Goal: Check status: Check status

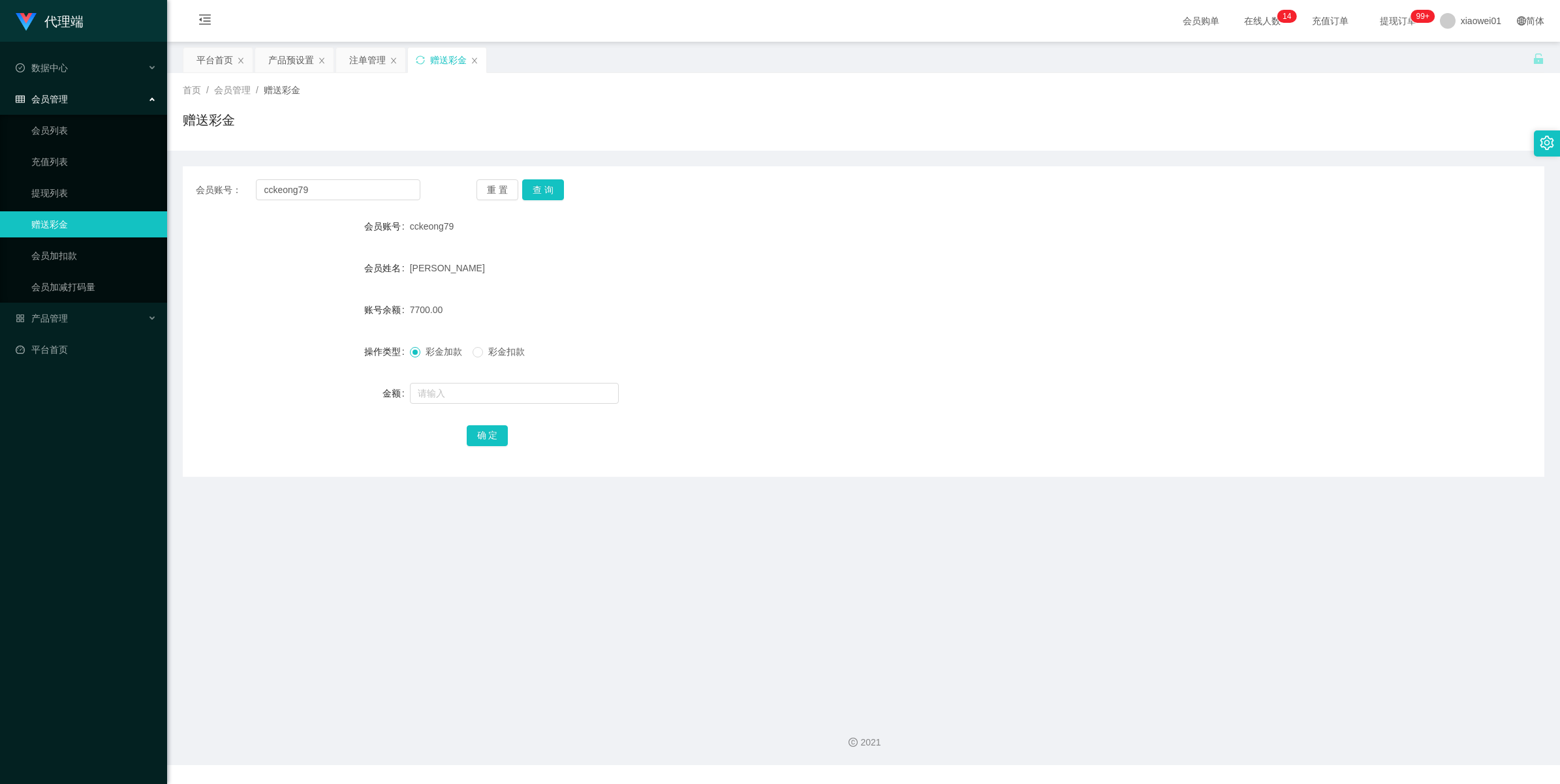
click at [419, 223] on span "cckeong79" at bounding box center [432, 226] width 44 height 11
copy span "cckeong79"
click at [545, 190] on button "查 询" at bounding box center [543, 189] width 42 height 21
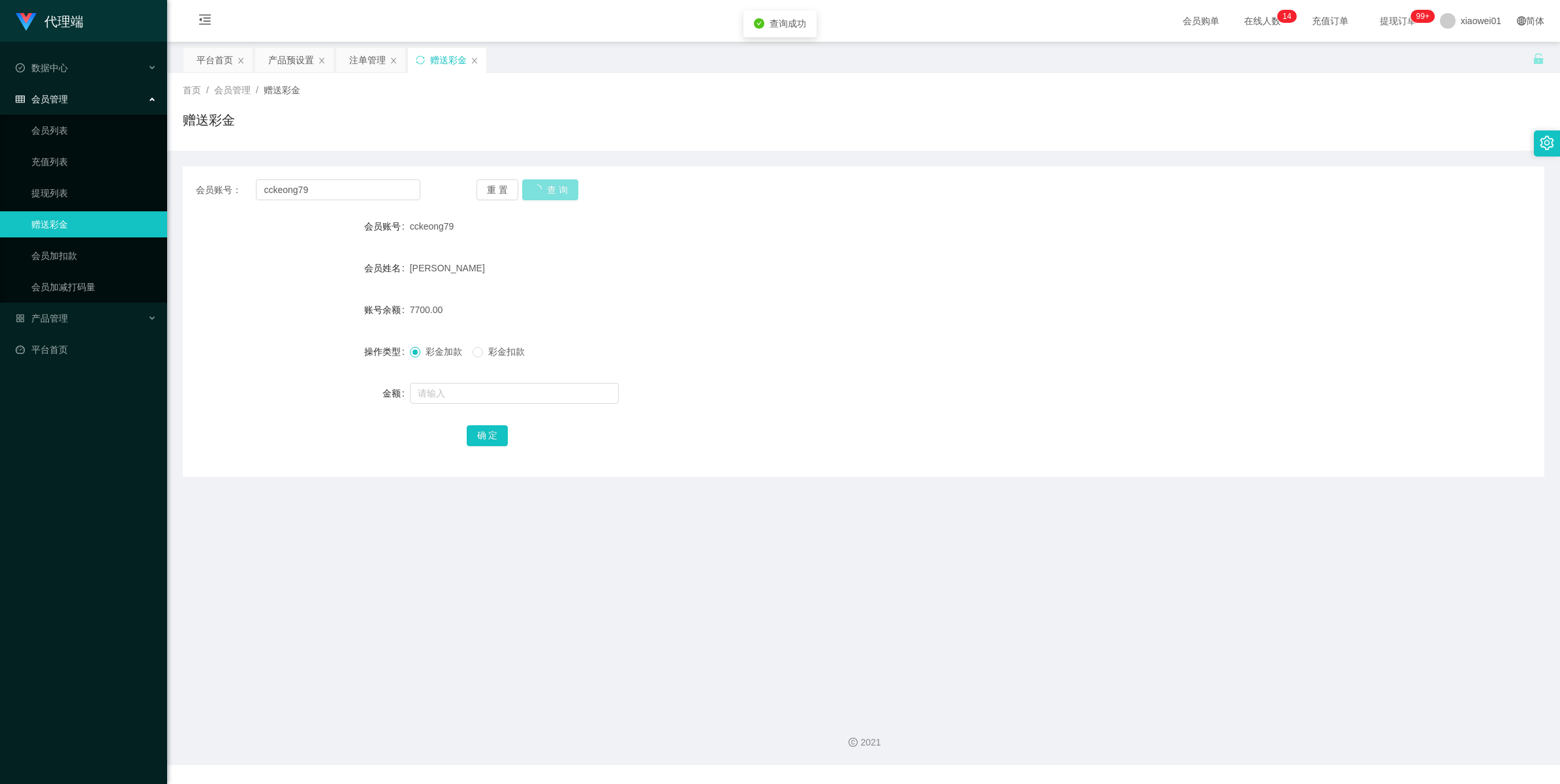
click at [545, 190] on button "查 询" at bounding box center [550, 189] width 56 height 21
drag, startPoint x: 335, startPoint y: 191, endPoint x: 168, endPoint y: 185, distance: 167.1
click at [26, 171] on section "代理端 数据中心 会员管理 会员列表 充值列表 提现列表 赠送彩金 会员加扣款 会员加减打码量 产品管理 开奖记录 注单管理 产品列表 即时注单 产品预设置 …" at bounding box center [780, 383] width 1560 height 765
click at [543, 191] on button "查 询" at bounding box center [543, 189] width 42 height 21
click at [450, 397] on input "text" at bounding box center [514, 393] width 209 height 21
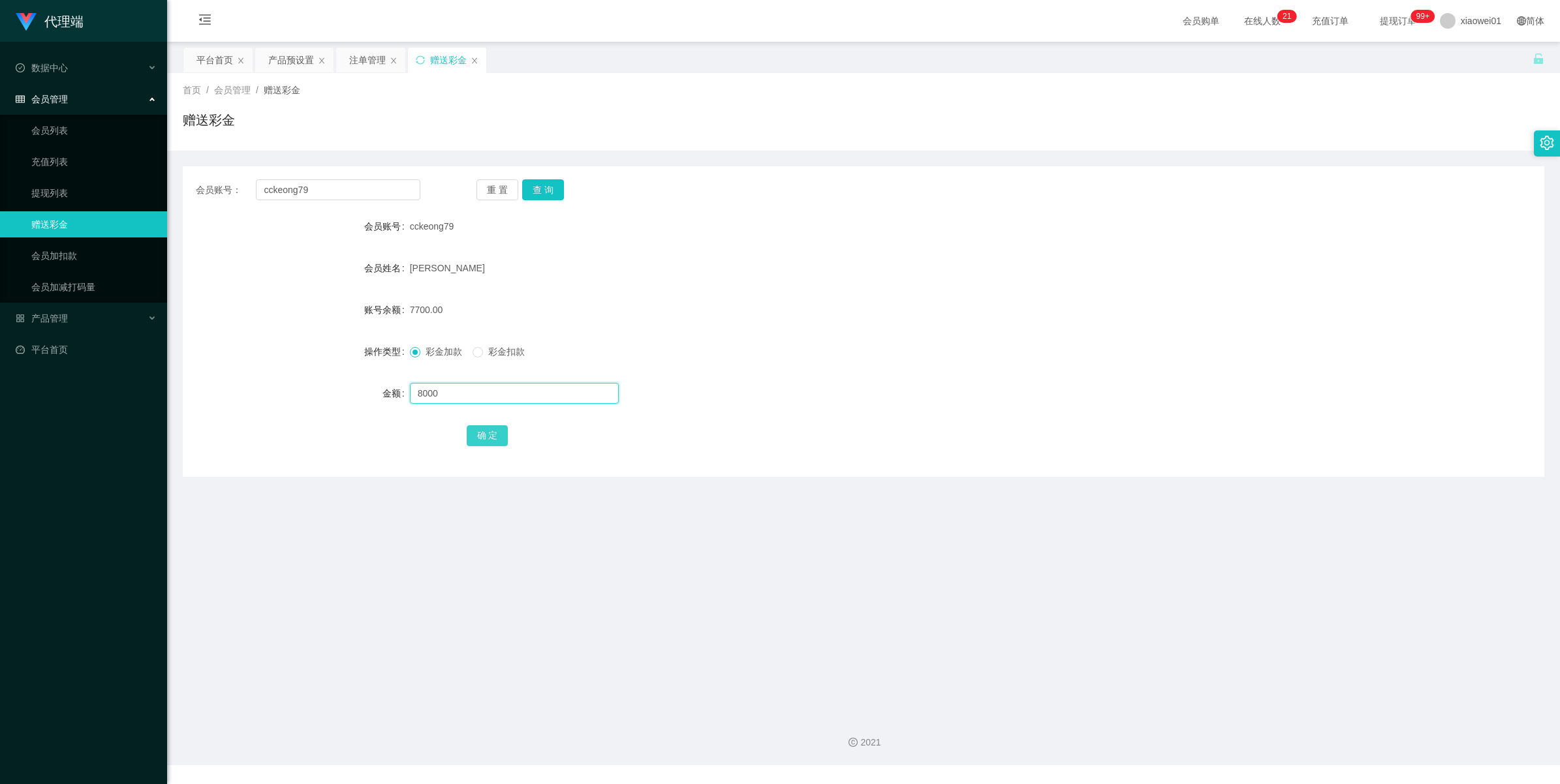
type input "8000"
click at [493, 441] on button "确 定" at bounding box center [488, 436] width 42 height 21
click at [429, 396] on input "text" at bounding box center [514, 393] width 209 height 21
click at [289, 49] on div "产品预设置" at bounding box center [291, 59] width 46 height 25
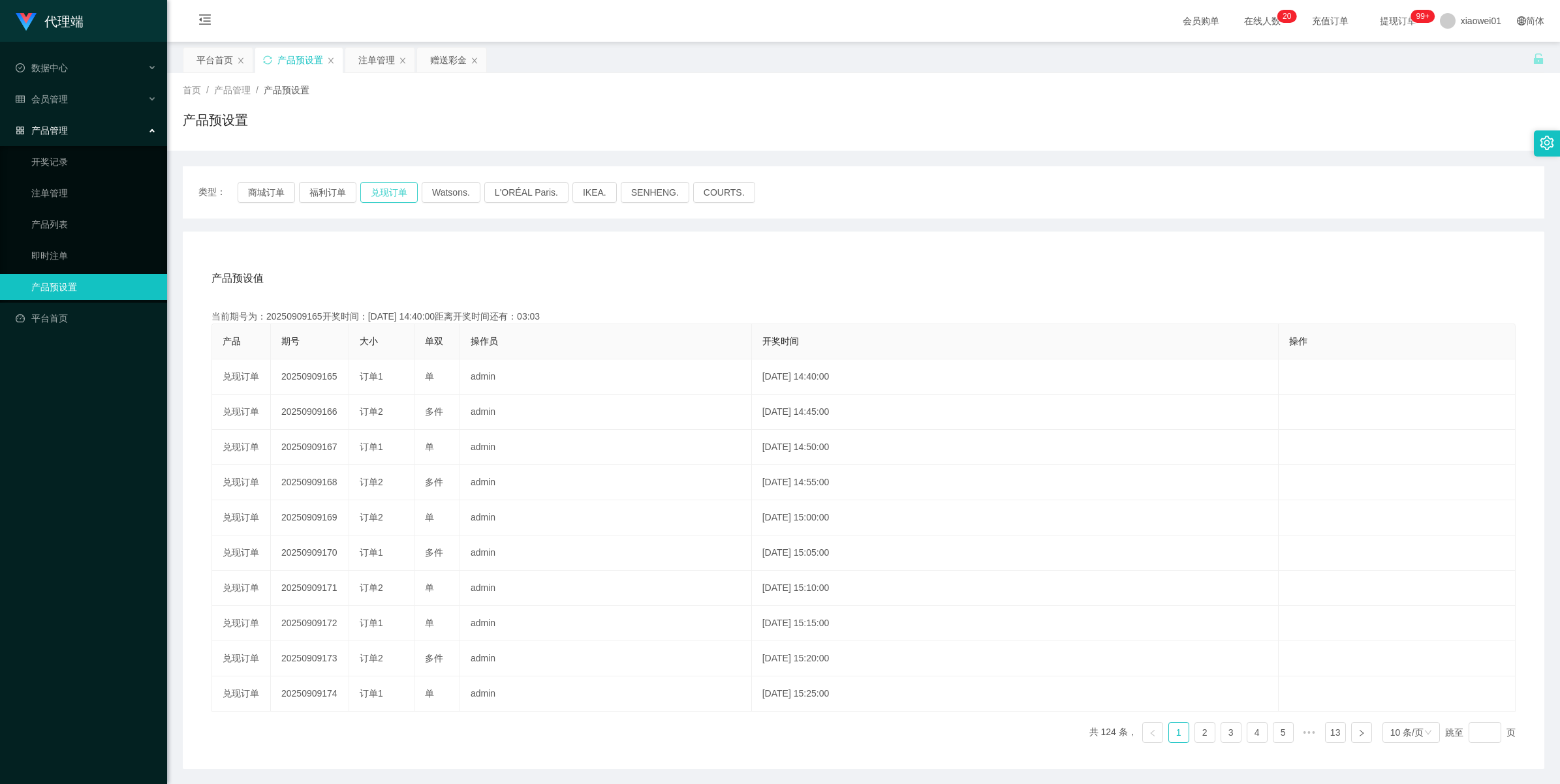
click at [376, 196] on button "兑现订单" at bounding box center [389, 192] width 57 height 21
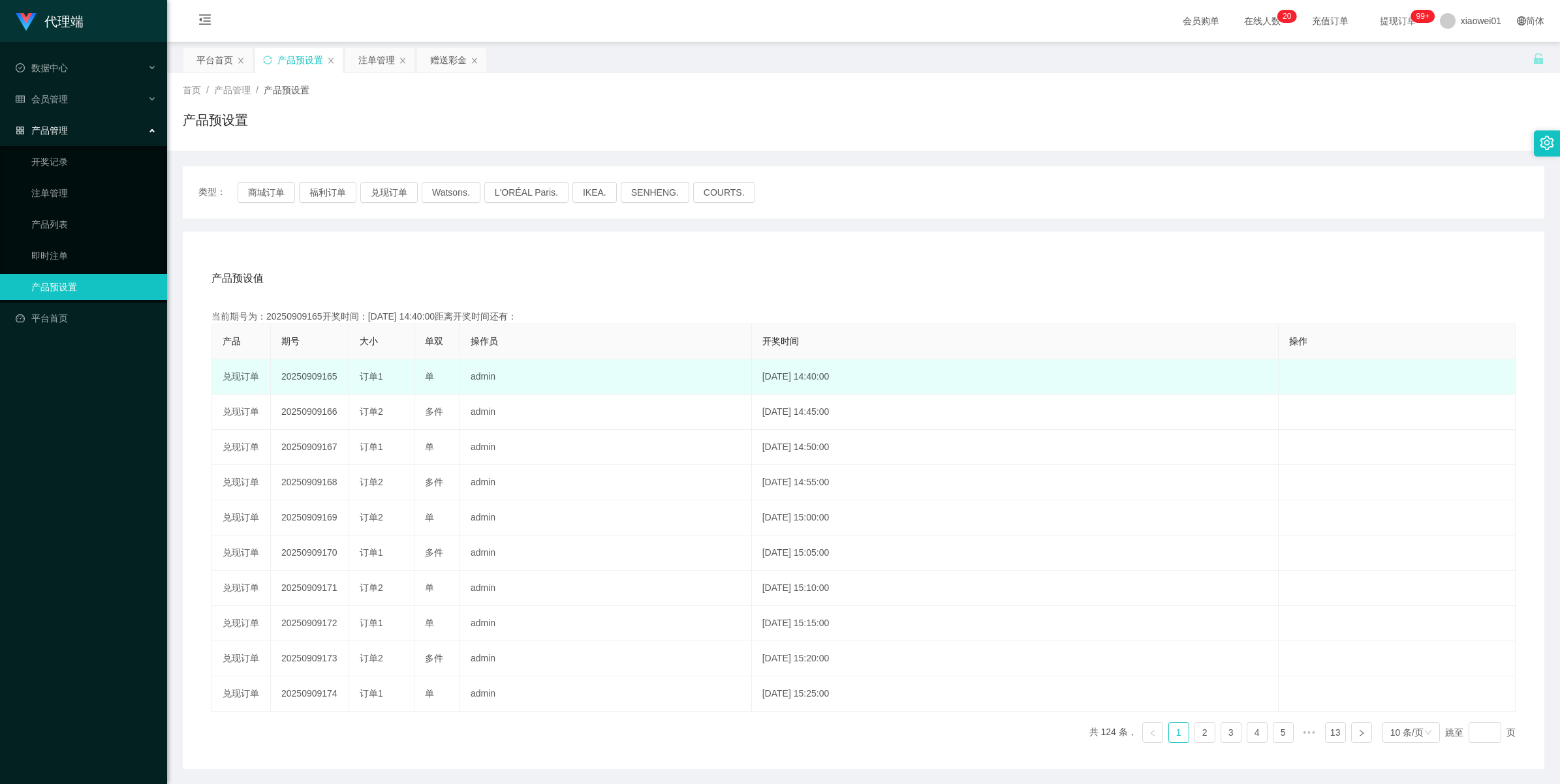
click at [308, 379] on td "20250909165" at bounding box center [310, 377] width 78 height 35
copy td "20250909165"
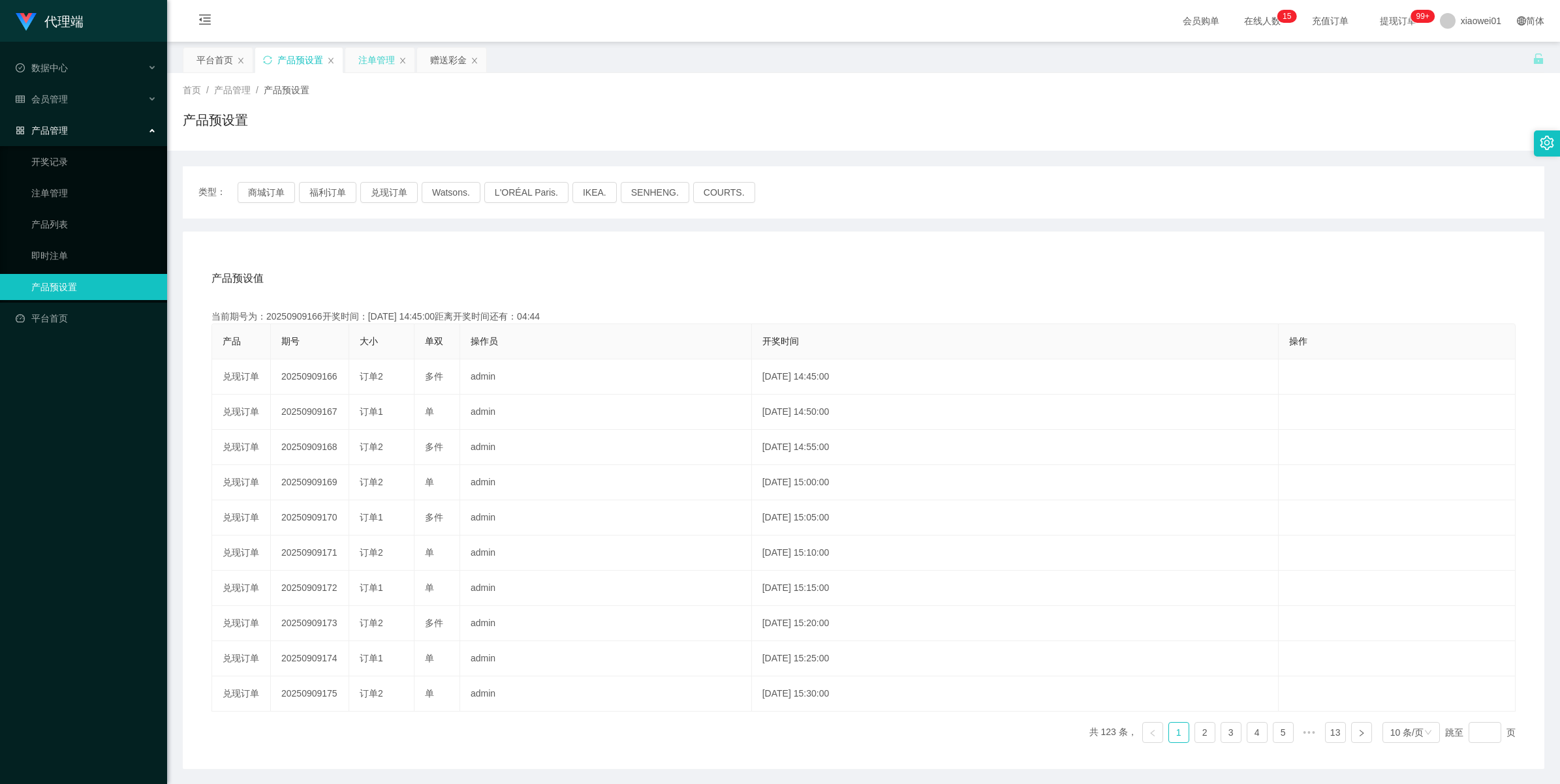
click at [379, 57] on div "注单管理" at bounding box center [376, 59] width 37 height 25
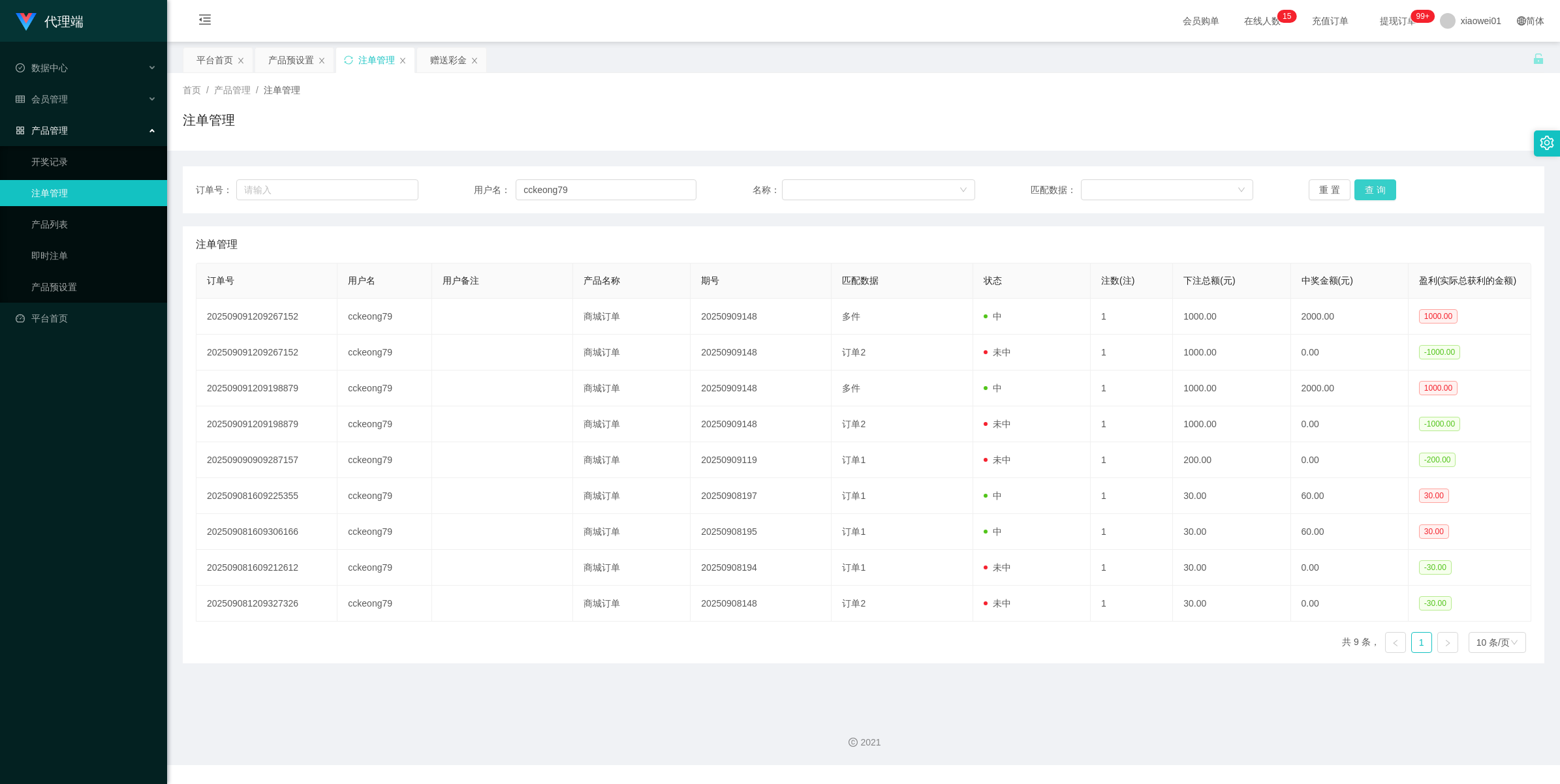
click at [1376, 183] on button "查 询" at bounding box center [1375, 189] width 42 height 21
click at [1376, 183] on div "重 置 查 询" at bounding box center [1419, 189] width 222 height 21
click at [1376, 183] on button "查 询" at bounding box center [1375, 189] width 42 height 21
click at [1376, 183] on div "重 置 查 询" at bounding box center [1419, 189] width 222 height 21
click at [1376, 183] on button "查 询" at bounding box center [1375, 189] width 42 height 21
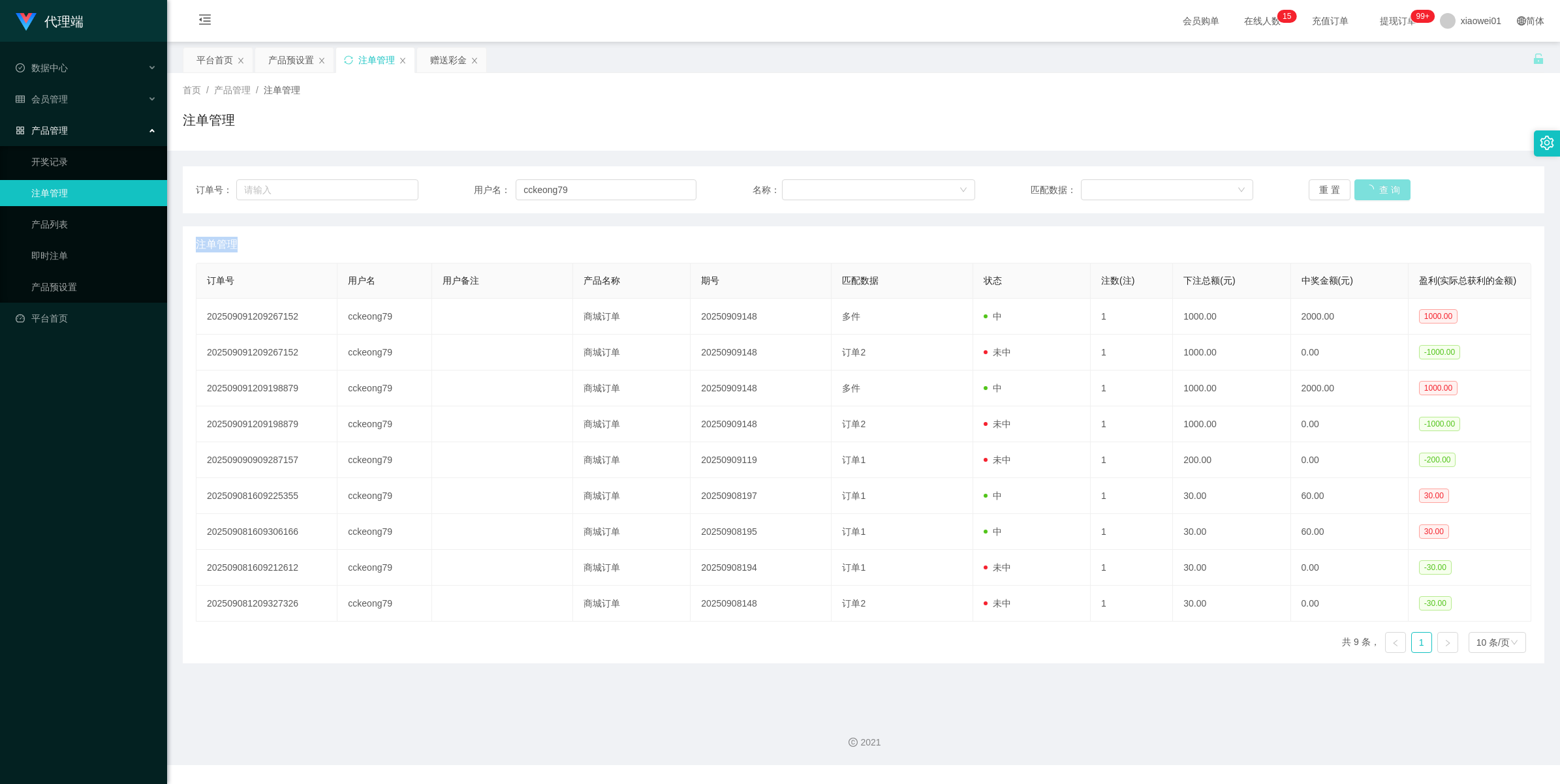
click at [1376, 183] on div "重 置 查 询" at bounding box center [1419, 189] width 222 height 21
click at [1376, 183] on button "查 询" at bounding box center [1382, 189] width 56 height 21
click at [1376, 183] on div "重 置 查 询" at bounding box center [1419, 189] width 222 height 21
click at [1369, 193] on button "查 询" at bounding box center [1375, 189] width 42 height 21
click at [1369, 193] on div "重 置 查 询" at bounding box center [1419, 189] width 222 height 21
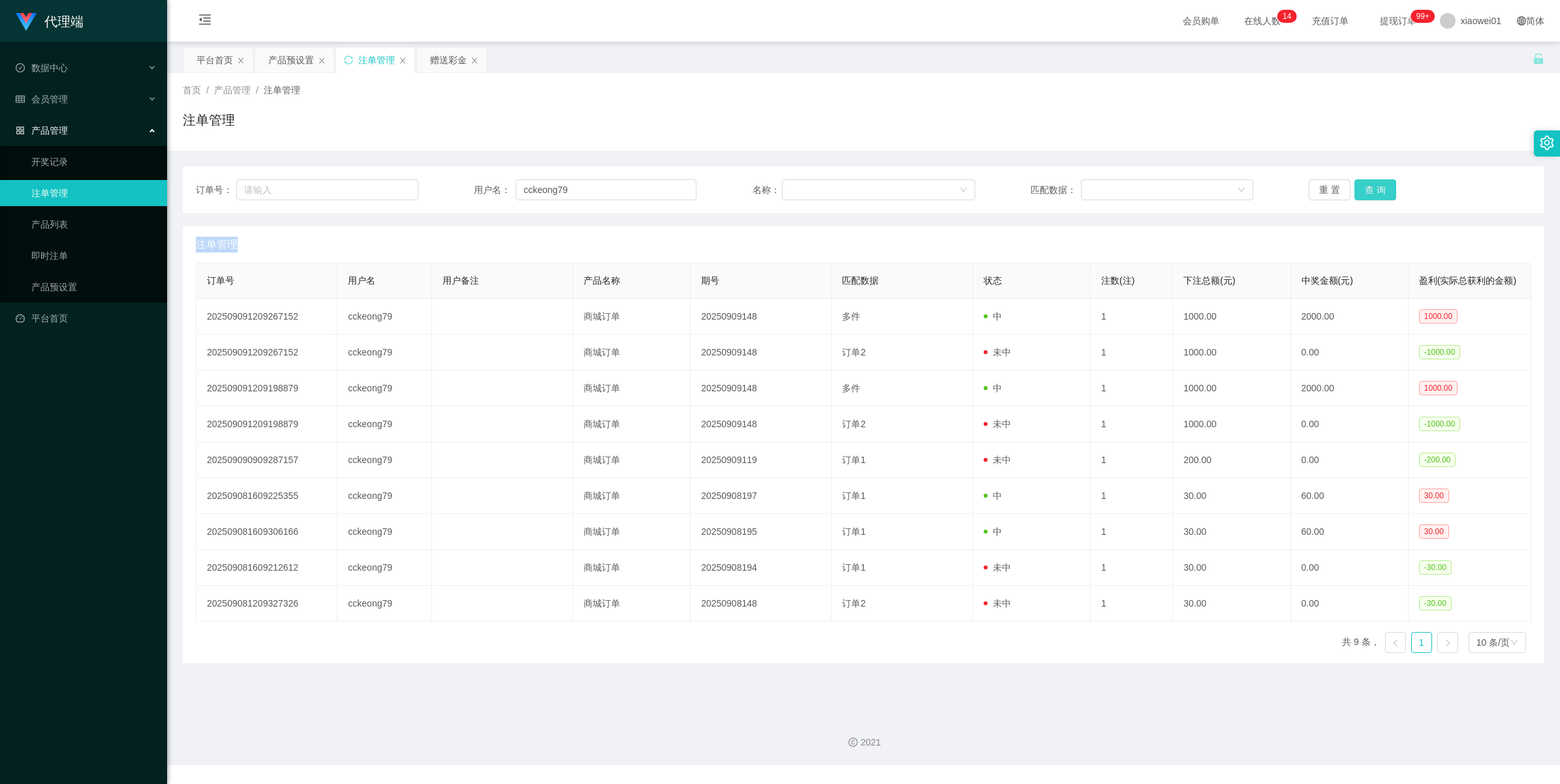
click at [1369, 193] on button "查 询" at bounding box center [1375, 189] width 42 height 21
click at [1369, 193] on button "查 询" at bounding box center [1382, 189] width 56 height 21
click at [1369, 193] on div "重 置 查 询" at bounding box center [1419, 189] width 222 height 21
click at [1369, 193] on button "查 询" at bounding box center [1375, 189] width 42 height 21
click at [1369, 193] on div "重 置 查 询" at bounding box center [1419, 189] width 222 height 21
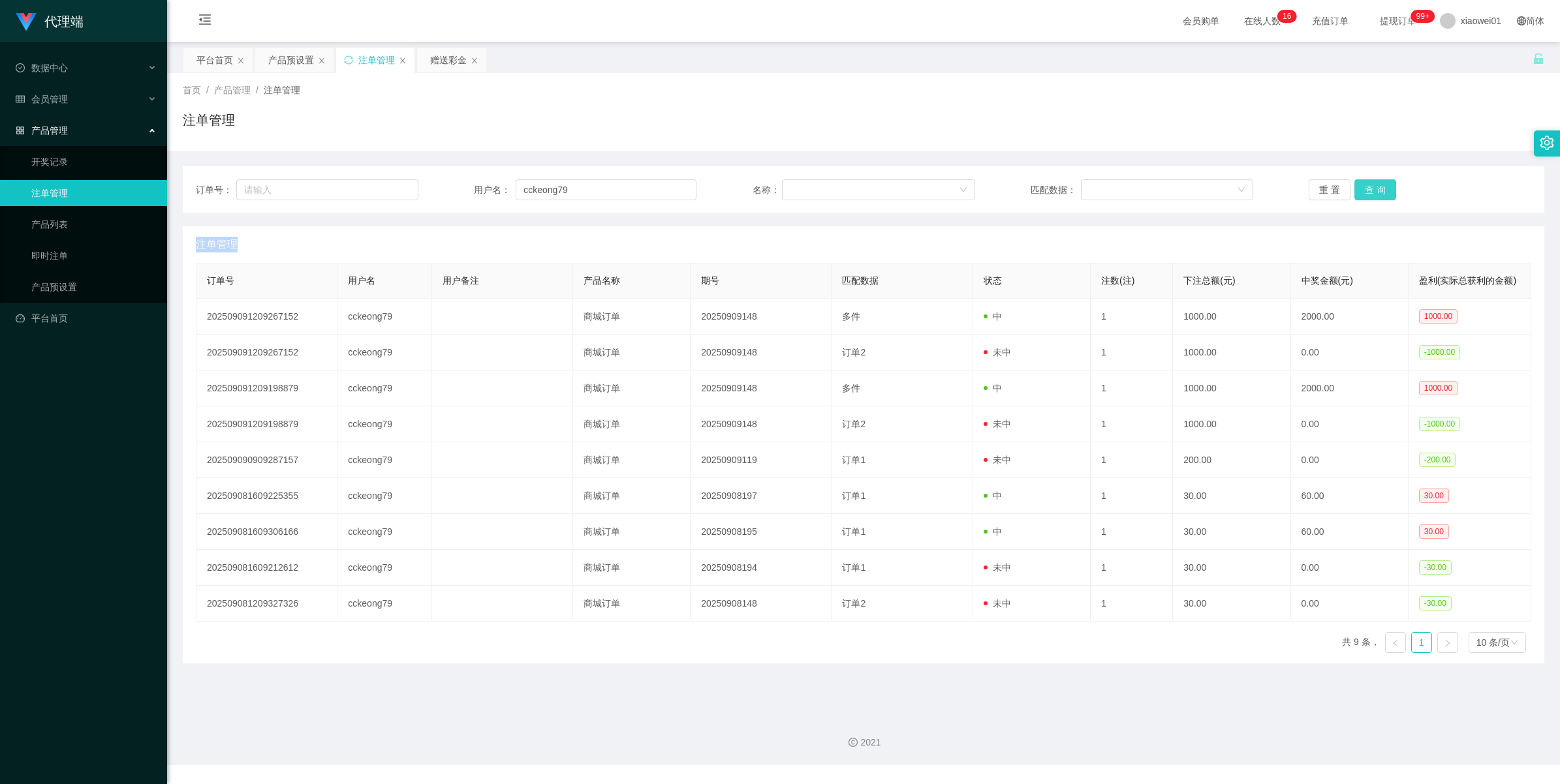
click at [1369, 193] on button "查 询" at bounding box center [1375, 189] width 42 height 21
click at [1369, 193] on div "重 置 查 询" at bounding box center [1419, 189] width 222 height 21
click at [1369, 193] on button "查 询" at bounding box center [1375, 189] width 42 height 21
click at [1369, 193] on div "重 置 查 询" at bounding box center [1419, 189] width 222 height 21
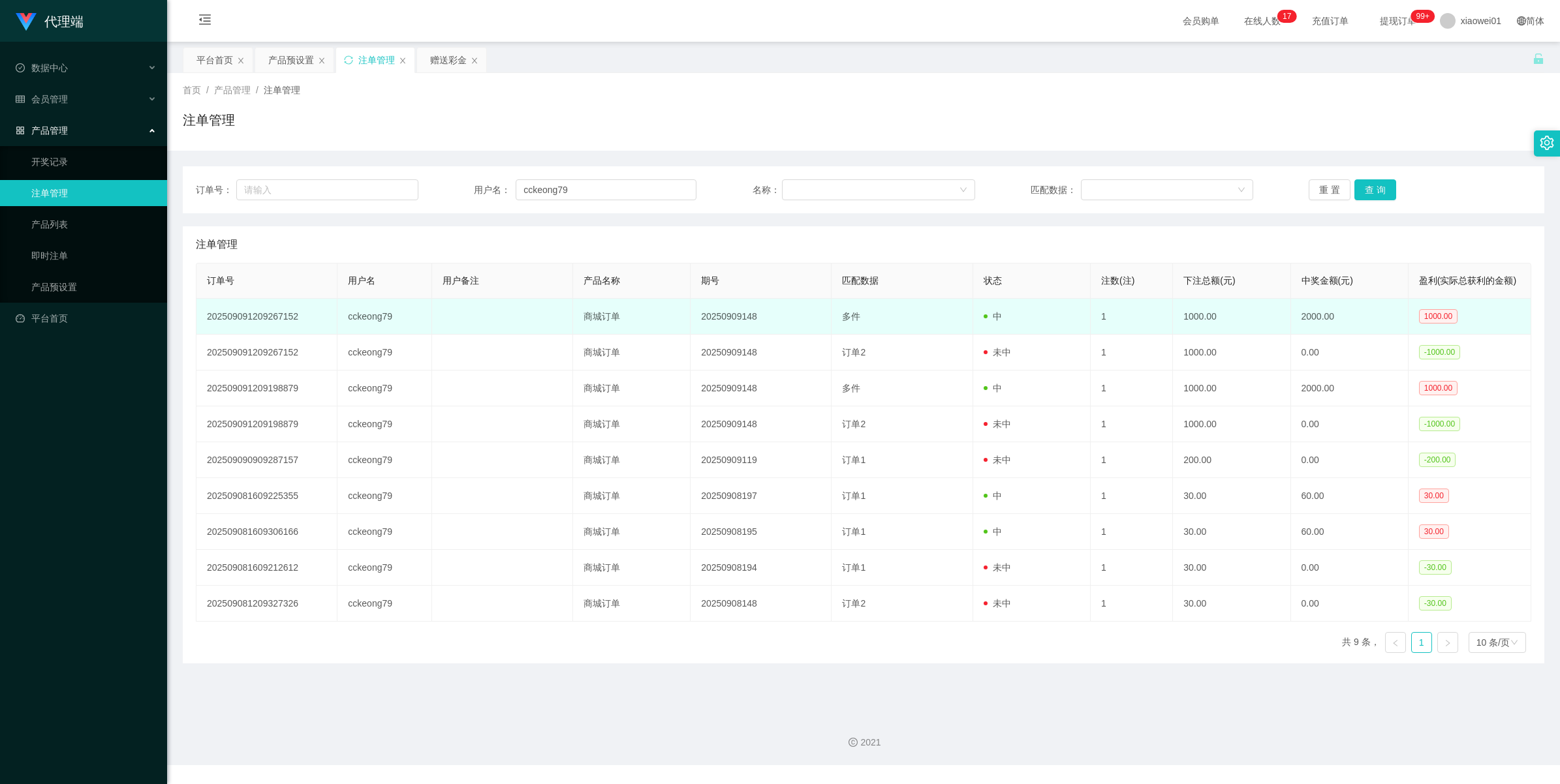
click at [366, 313] on td "cckeong79" at bounding box center [384, 317] width 94 height 36
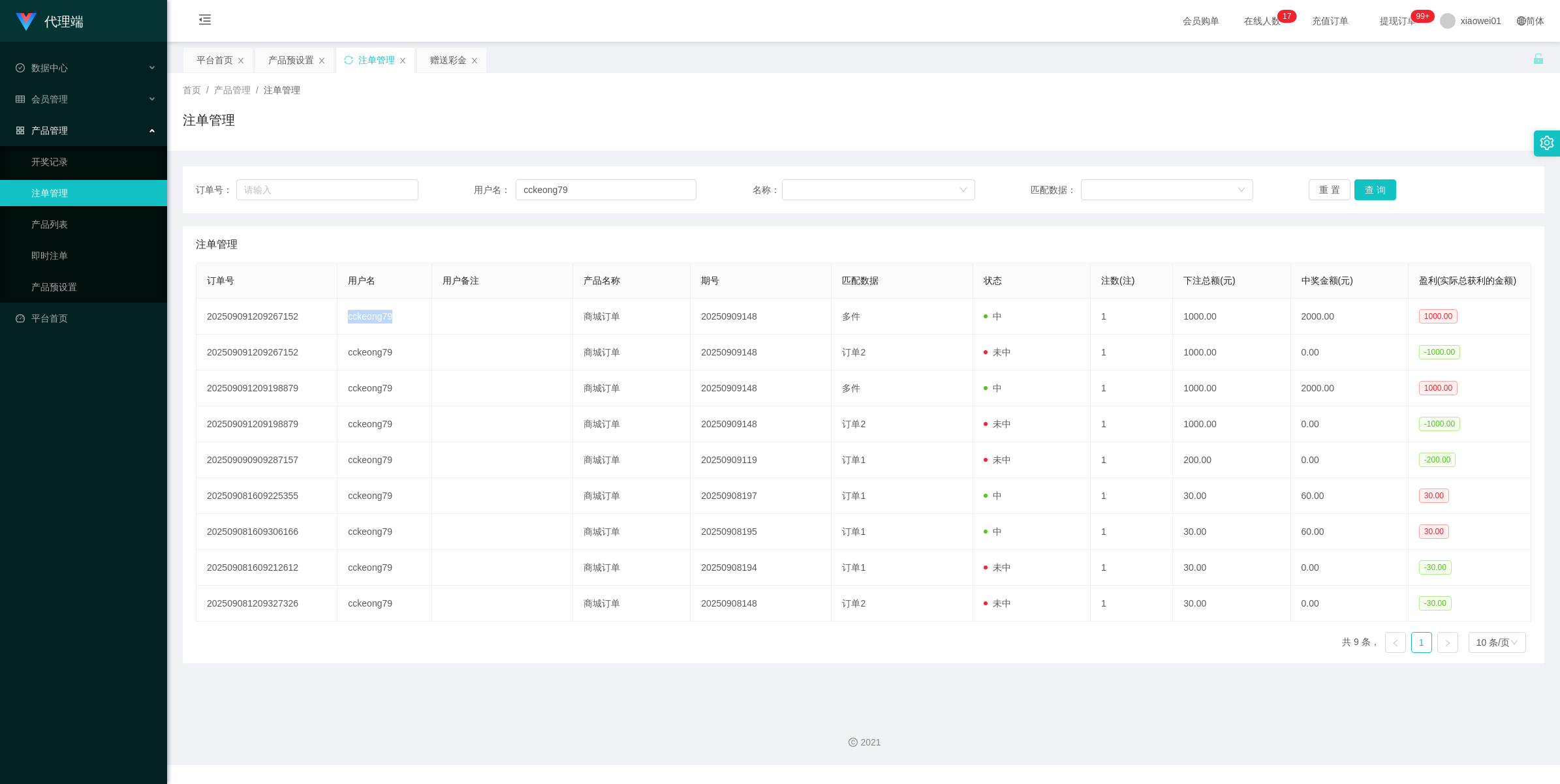
copy td "cckeong79"
click at [1356, 175] on div "订单号： 用户名： cckeong79 名称： 匹配数据： 重 置 查 询" at bounding box center [863, 190] width 1361 height 47
click at [1367, 186] on button "查 询" at bounding box center [1375, 189] width 42 height 21
click at [1367, 186] on div "重 置 查 询" at bounding box center [1419, 189] width 222 height 21
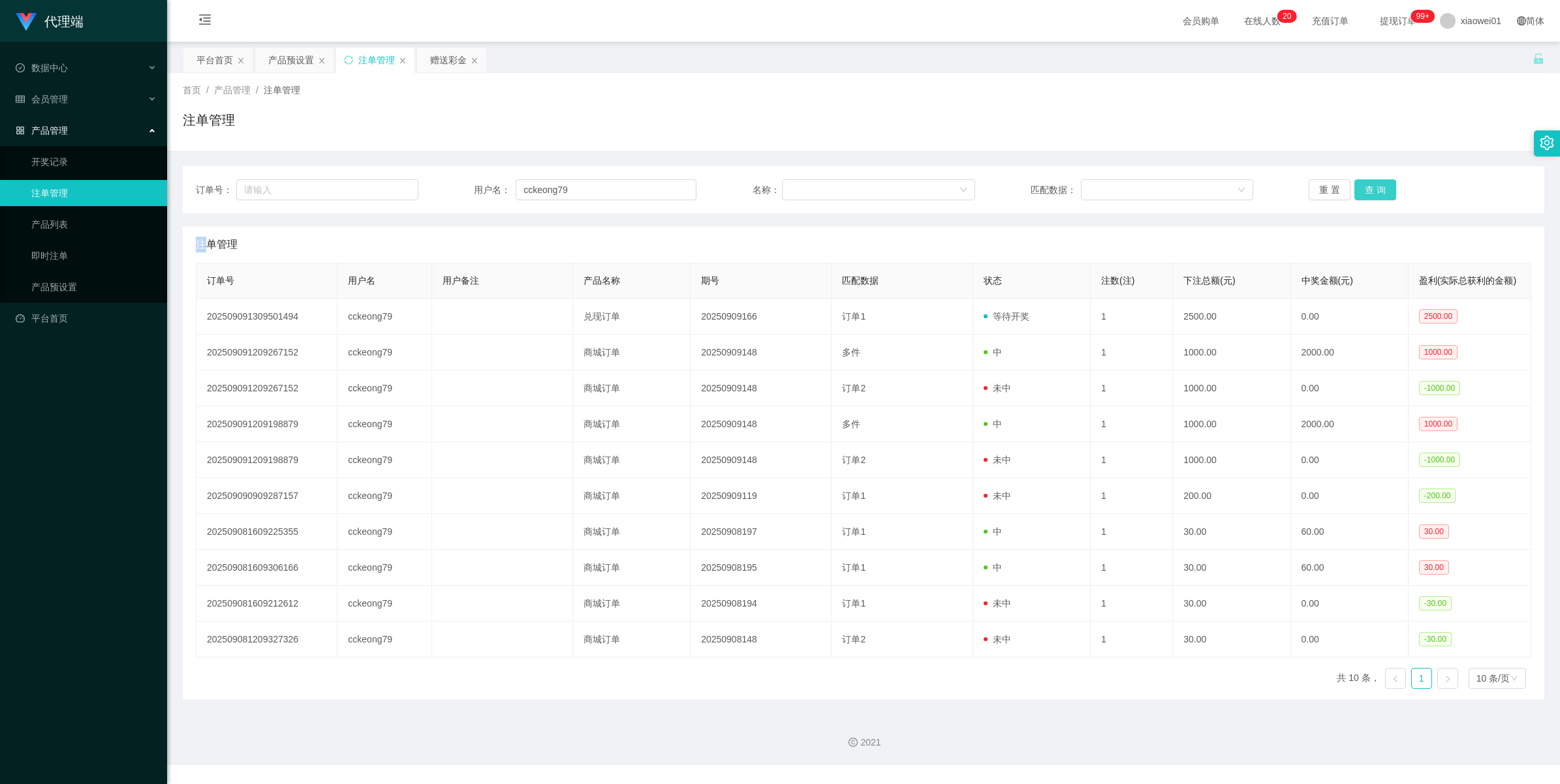
click at [1367, 186] on button "查 询" at bounding box center [1375, 189] width 42 height 21
click at [1367, 186] on div "重 置 查 询" at bounding box center [1419, 189] width 222 height 21
click at [1367, 186] on button "查 询" at bounding box center [1375, 189] width 42 height 21
click at [1367, 186] on div "重 置 查 询" at bounding box center [1419, 189] width 222 height 21
click at [1367, 186] on button "查 询" at bounding box center [1375, 189] width 42 height 21
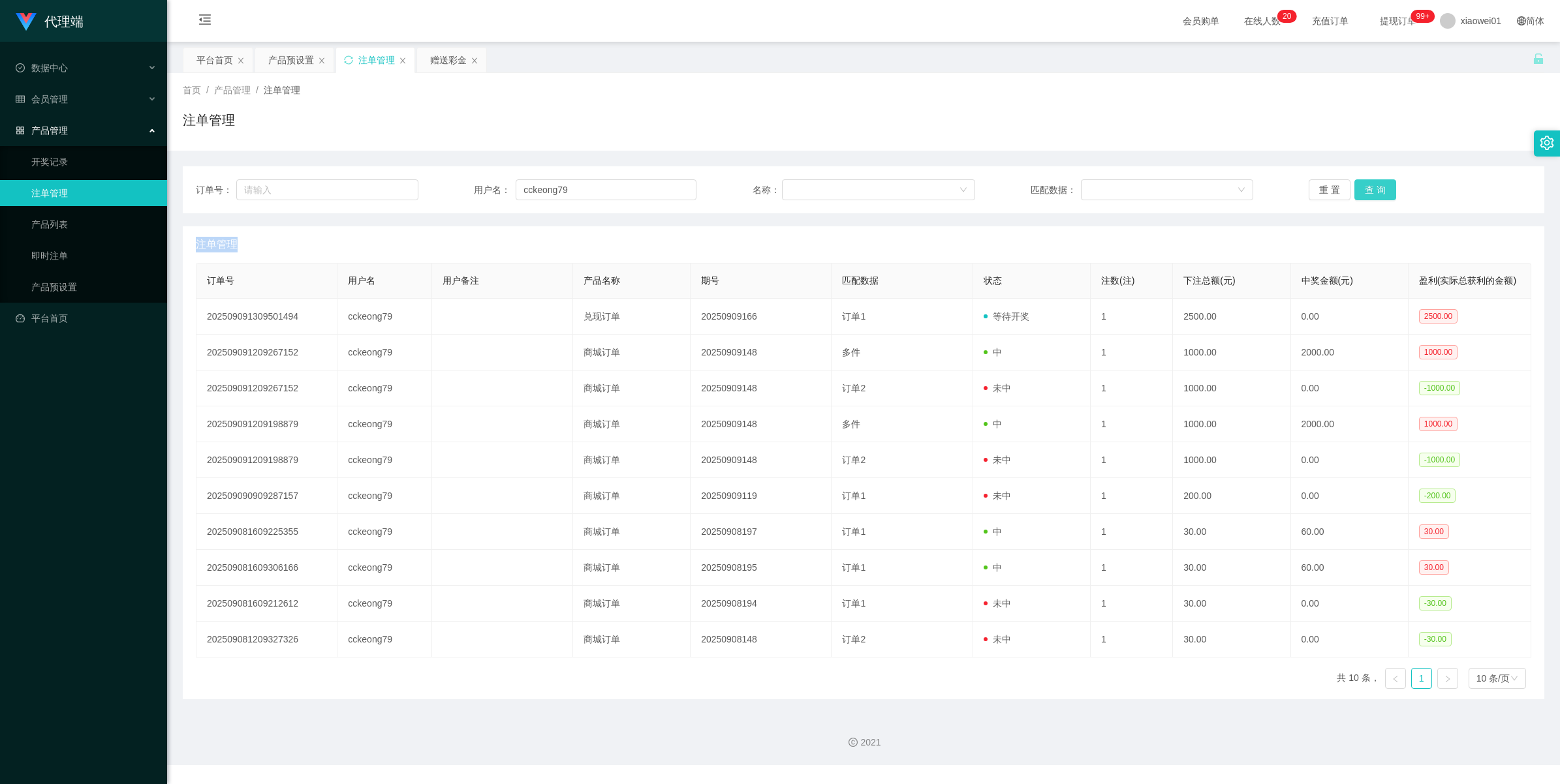
click at [1367, 186] on div "重 置 查 询" at bounding box center [1419, 189] width 222 height 21
click at [1367, 186] on button "查 询" at bounding box center [1375, 189] width 42 height 21
click at [1367, 186] on div "重 置 查 询" at bounding box center [1419, 189] width 222 height 21
click at [1367, 186] on button "查 询" at bounding box center [1375, 189] width 42 height 21
click at [1367, 186] on div "重 置 查 询" at bounding box center [1419, 189] width 222 height 21
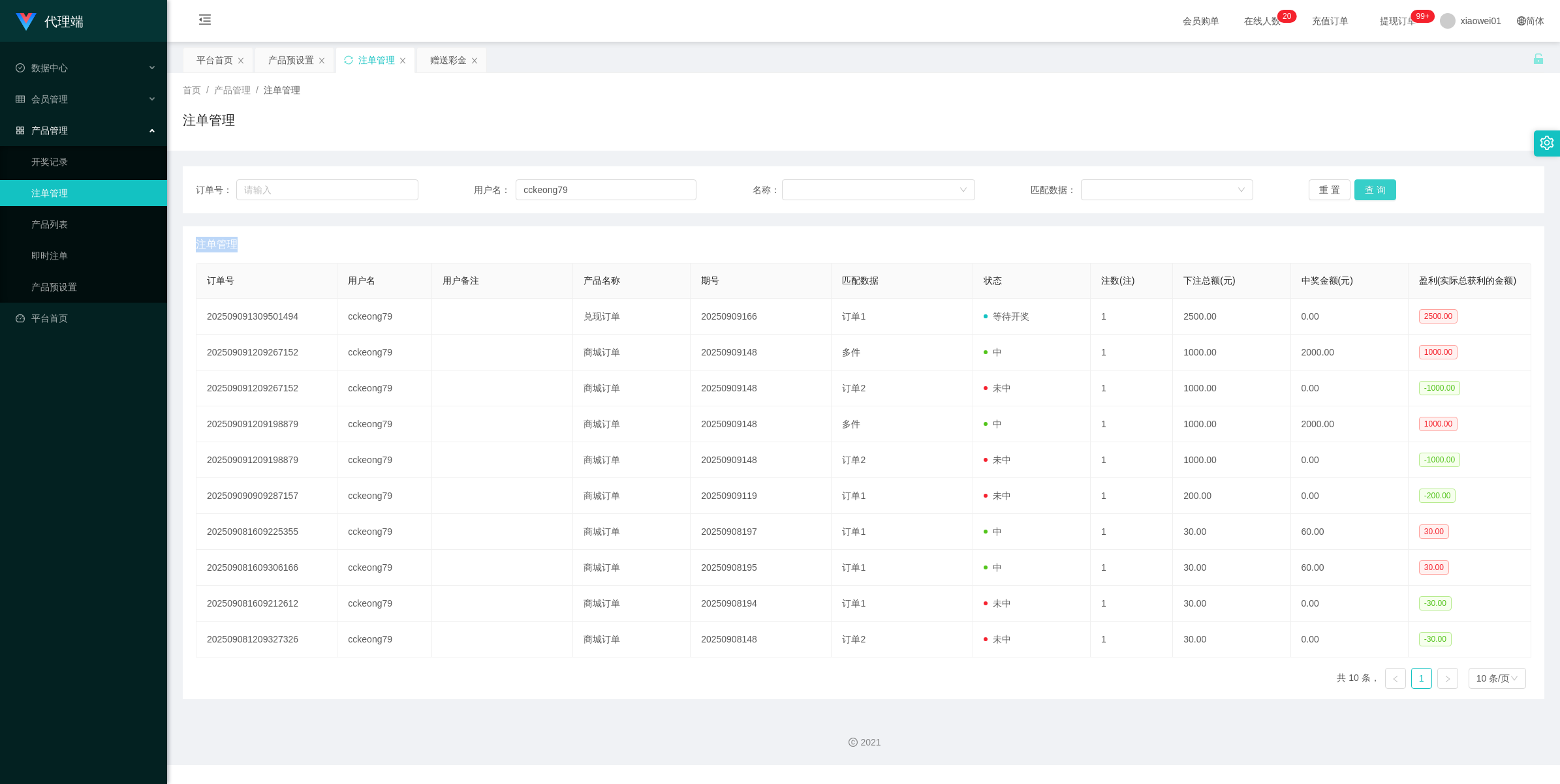
click at [1367, 186] on button "查 询" at bounding box center [1375, 189] width 42 height 21
click at [1367, 186] on div "重 置 查 询" at bounding box center [1419, 189] width 222 height 21
click at [1367, 186] on button "查 询" at bounding box center [1382, 189] width 56 height 21
click at [1367, 186] on div "重 置 查 询" at bounding box center [1419, 189] width 222 height 21
click at [1384, 191] on button "查 询" at bounding box center [1375, 189] width 42 height 21
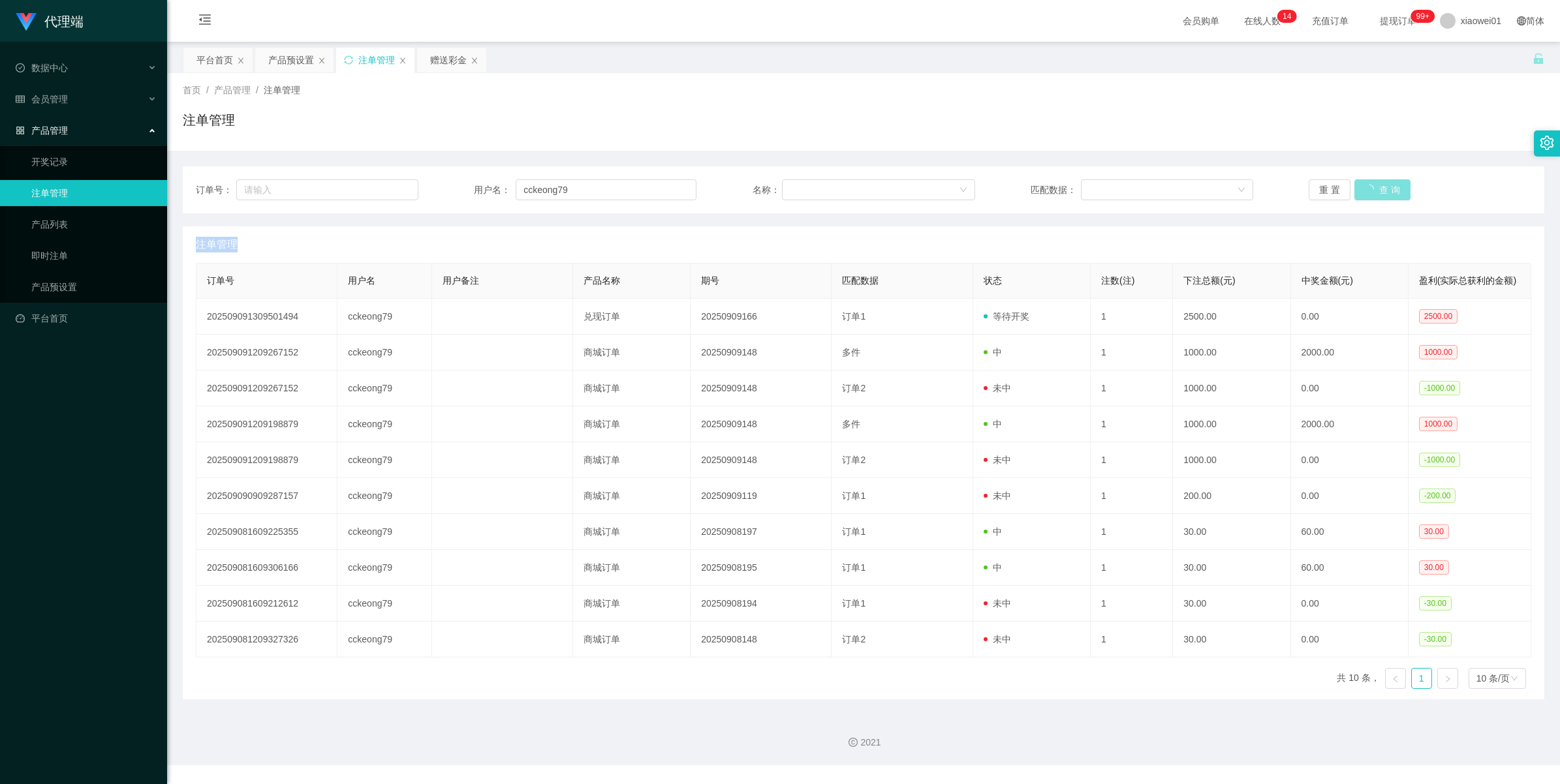
click at [1384, 191] on div "重 置 查 询" at bounding box center [1419, 189] width 222 height 21
click at [1384, 191] on button "查 询" at bounding box center [1375, 189] width 42 height 21
click at [1384, 191] on div "重 置 查 询" at bounding box center [1419, 189] width 222 height 21
click at [1384, 191] on button "查 询" at bounding box center [1375, 189] width 42 height 21
click at [1384, 191] on div "重 置 查 询" at bounding box center [1419, 189] width 222 height 21
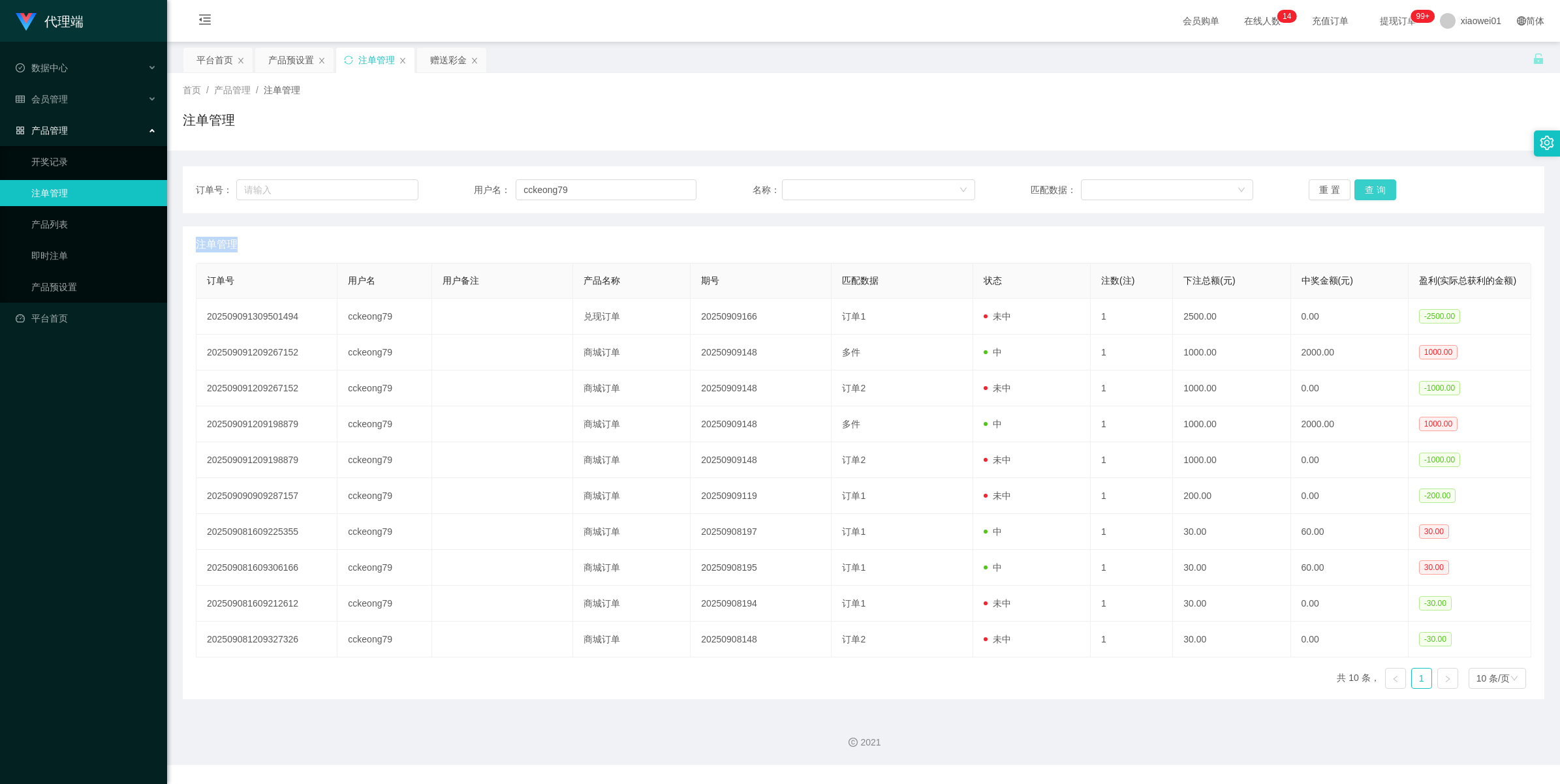
click at [1384, 191] on button "查 询" at bounding box center [1375, 189] width 42 height 21
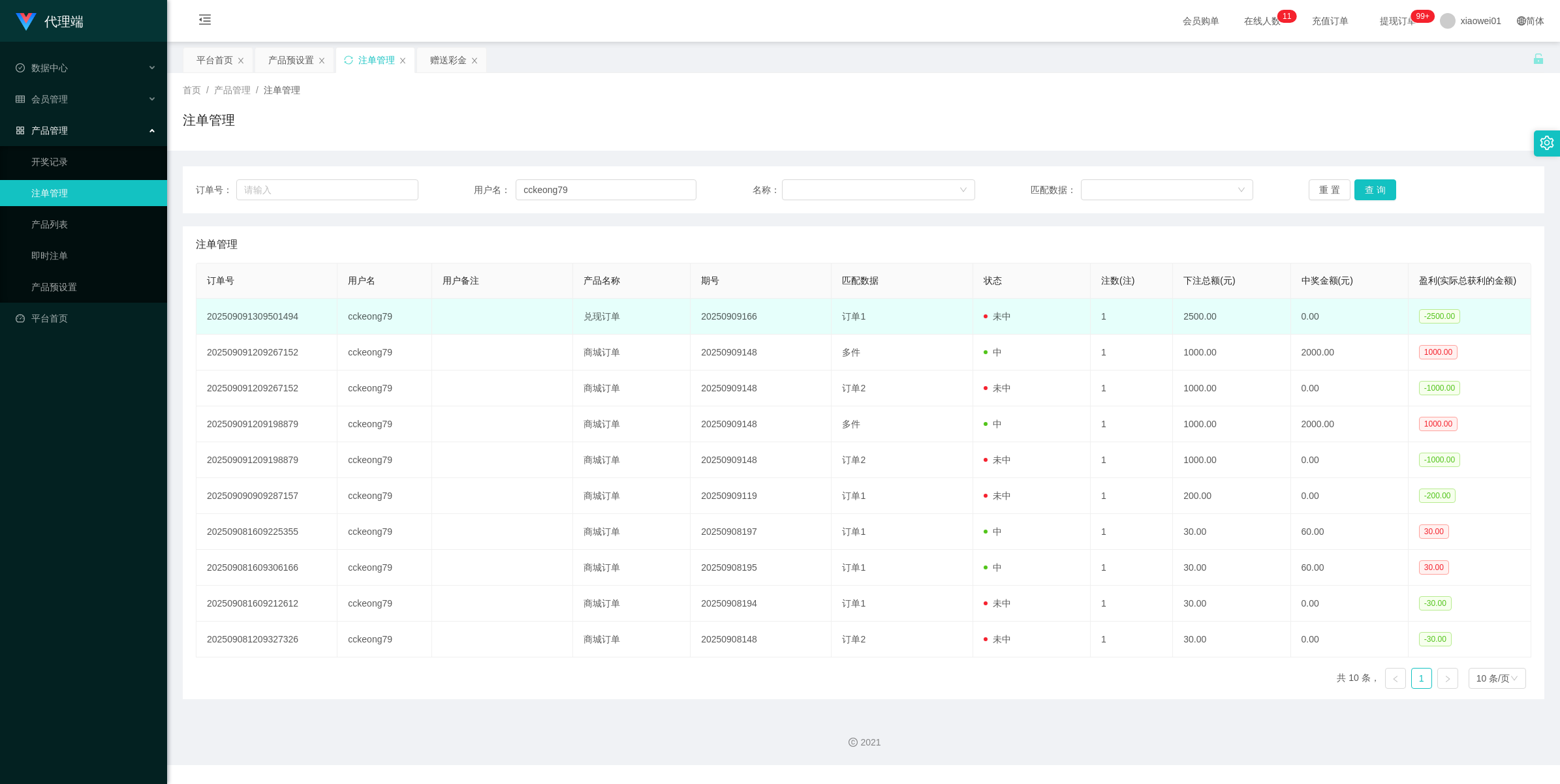
click at [377, 313] on td "cckeong79" at bounding box center [384, 317] width 94 height 36
copy td "cckeong79"
click at [380, 320] on td "cckeong79" at bounding box center [384, 317] width 94 height 36
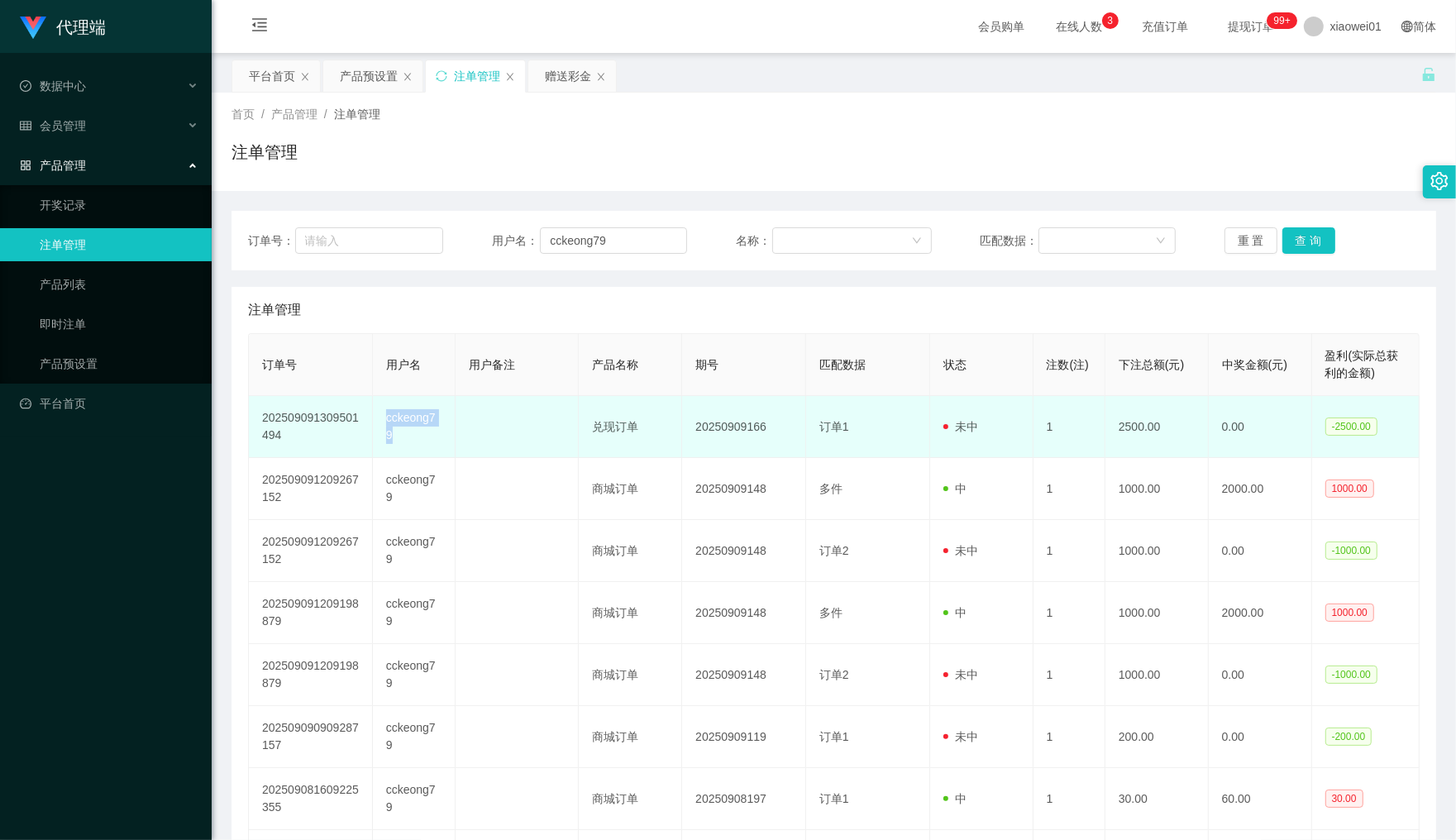
click at [429, 429] on td "cckeong79" at bounding box center [414, 427] width 83 height 62
click at [407, 421] on td "cckeong79" at bounding box center [414, 427] width 83 height 62
copy td "cckeong79"
